Goal: Task Accomplishment & Management: Manage account settings

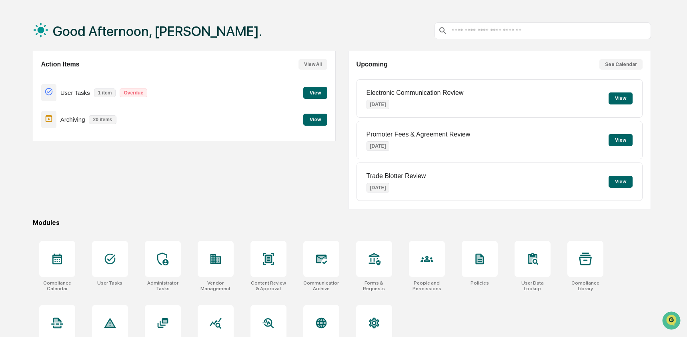
scroll to position [52, 0]
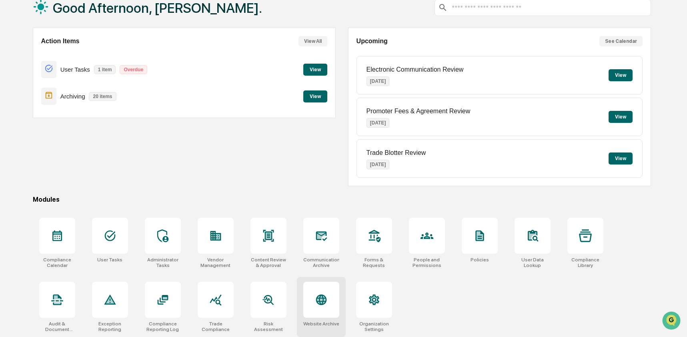
click at [322, 300] on icon at bounding box center [321, 299] width 11 height 11
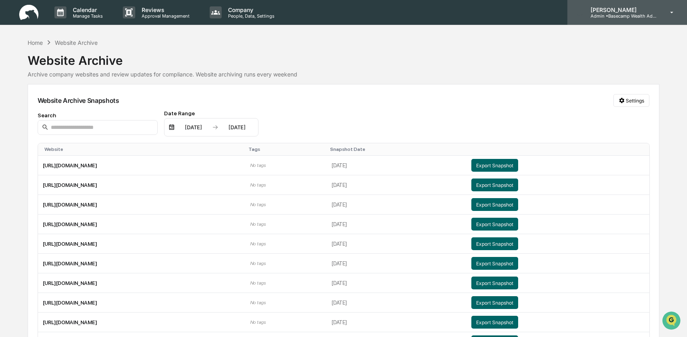
click at [622, 16] on p "Admin • Basecamp Wealth Advisors" at bounding box center [621, 16] width 74 height 6
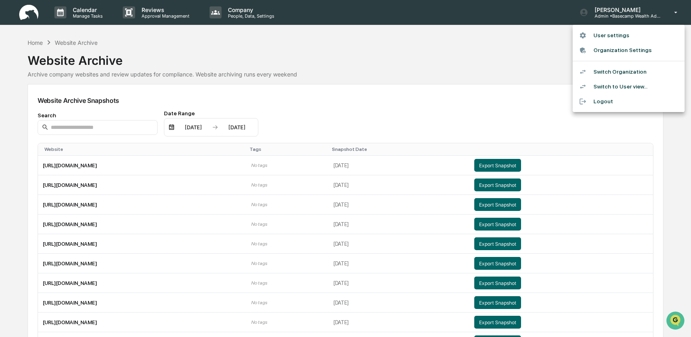
click at [636, 73] on li "Switch Organization" at bounding box center [629, 71] width 112 height 15
